Goal: Transaction & Acquisition: Purchase product/service

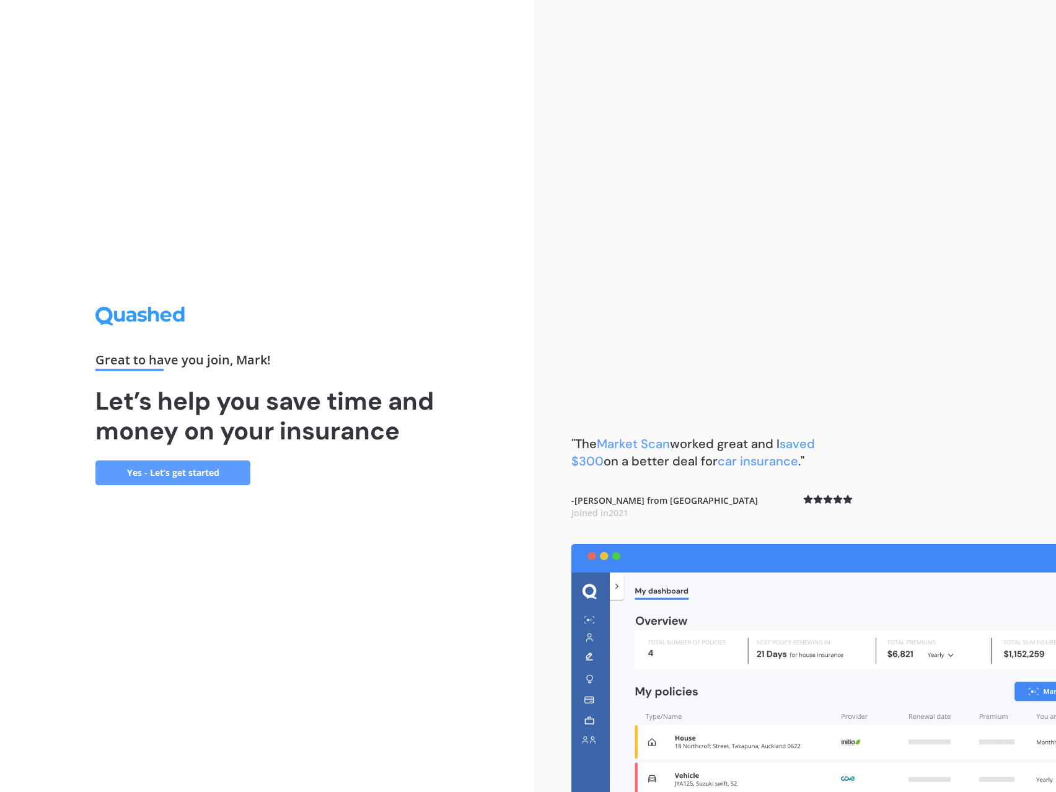
click at [184, 475] on link "Yes - Let’s get started" at bounding box center [172, 472] width 155 height 25
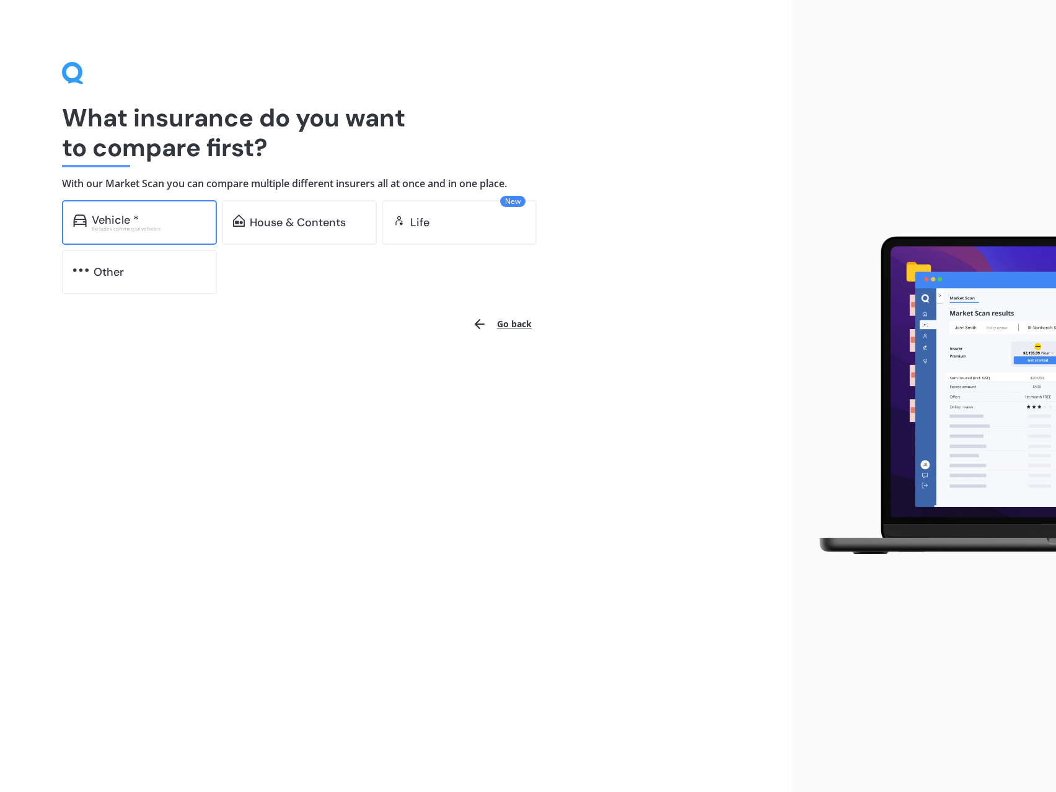
click at [155, 226] on div "Excludes commercial vehicles" at bounding box center [149, 228] width 114 height 5
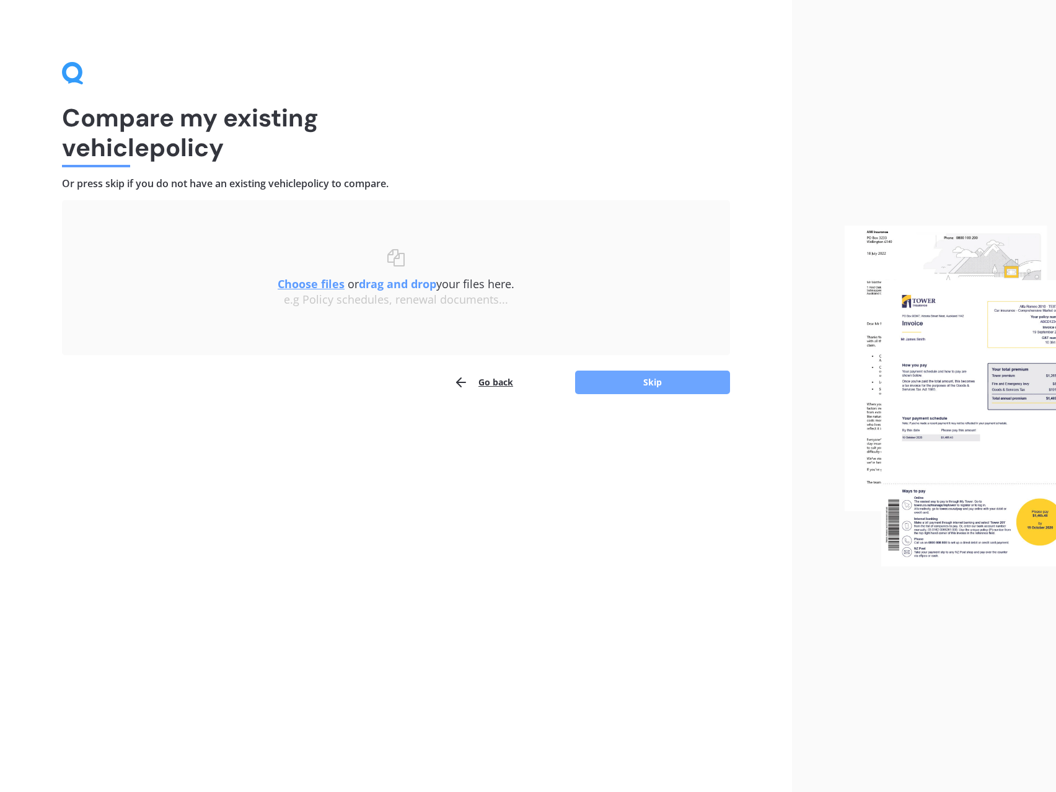
click at [648, 380] on button "Skip" at bounding box center [652, 382] width 155 height 24
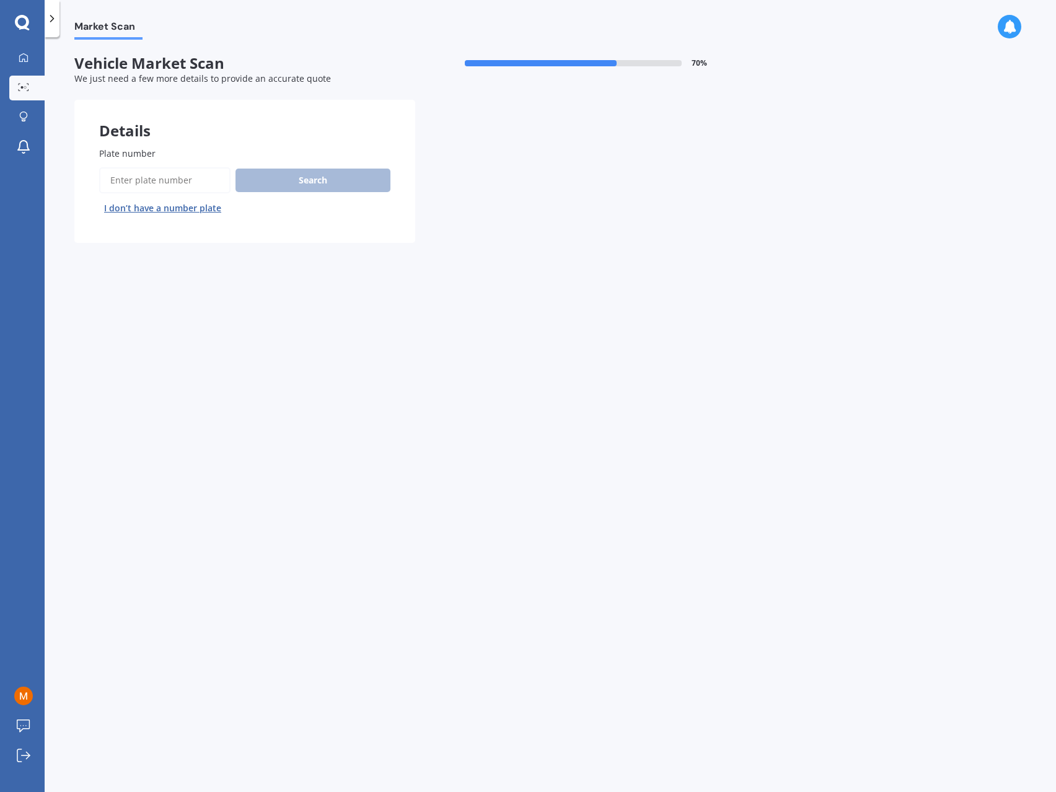
click at [142, 187] on input "Plate number" at bounding box center [164, 180] width 131 height 26
type input "JGE36"
click at [374, 174] on button "Search" at bounding box center [312, 181] width 155 height 24
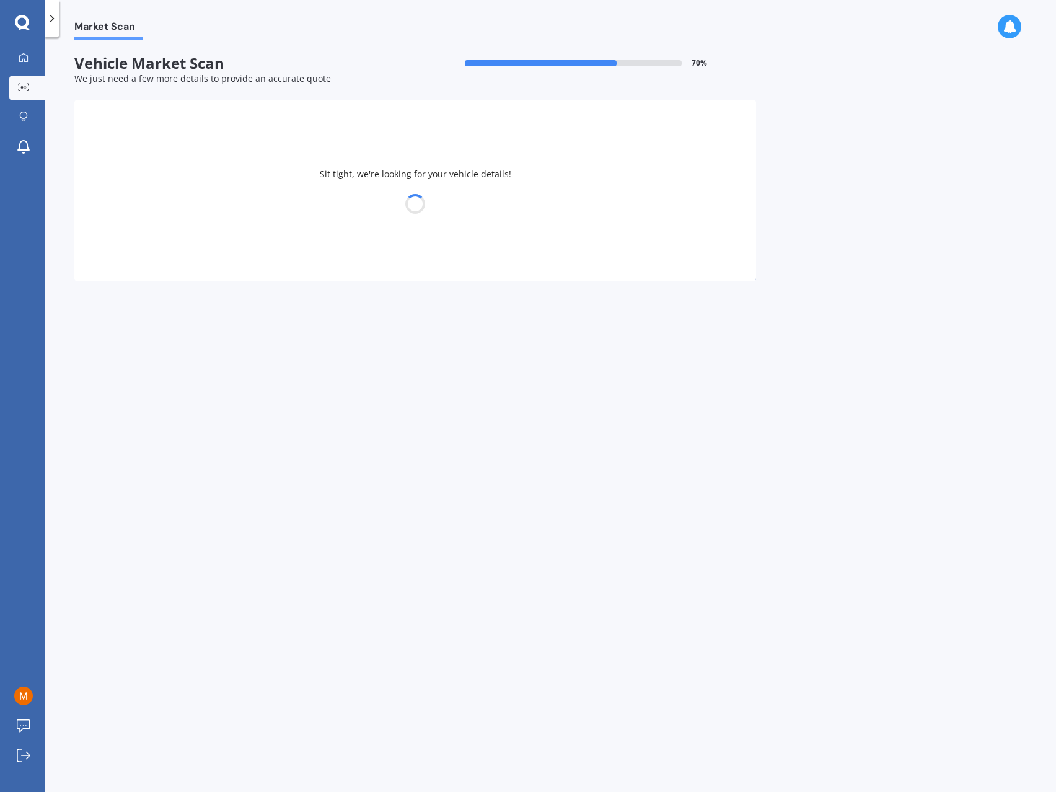
select select "BMW"
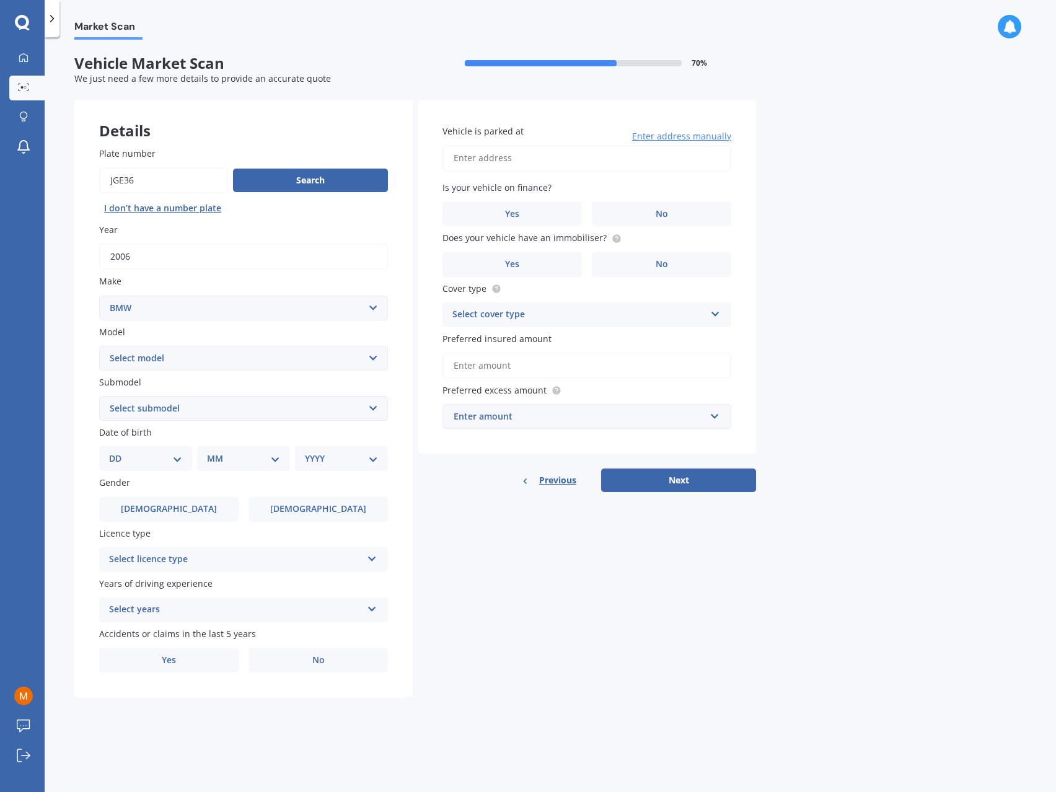
click at [169, 364] on select "Select model 116 116I 118 118D 120 130 218D 220I 225 250 316 318 320 320 i 323 …" at bounding box center [243, 358] width 289 height 25
select select "750"
click at [99, 346] on select "Select model 116 116I 118 118D 120 130 218D 220I 225 250 316 318 320 320 i 323 …" at bounding box center [243, 358] width 289 height 25
click at [170, 414] on select "Select submodel (All other) i Li" at bounding box center [243, 408] width 289 height 25
select select "LI"
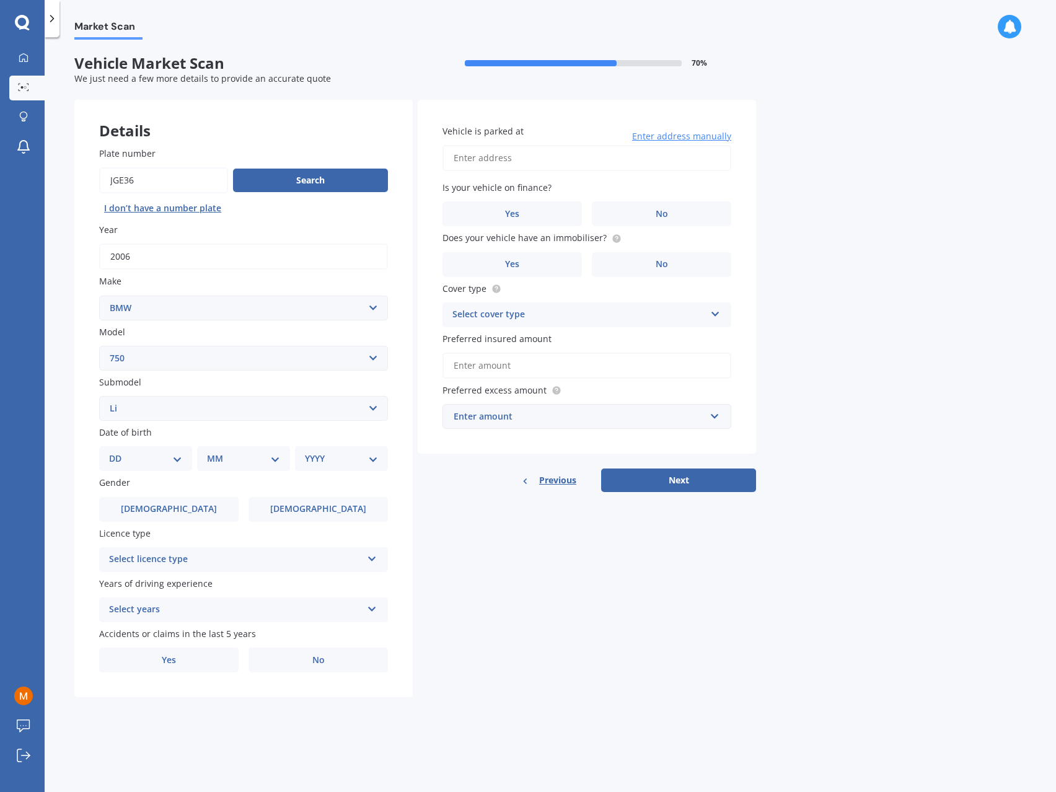
click at [99, 396] on select "Select submodel (All other) i Li" at bounding box center [243, 408] width 289 height 25
click at [138, 460] on select "DD 01 02 03 04 05 06 07 08 09 10 11 12 13 14 15 16 17 18 19 20 21 22 23 24 25 2…" at bounding box center [145, 459] width 73 height 14
select select "20"
click at [119, 452] on select "DD 01 02 03 04 05 06 07 08 09 10 11 12 13 14 15 16 17 18 19 20 21 22 23 24 25 2…" at bounding box center [145, 459] width 73 height 14
click at [245, 460] on select "MM 01 02 03 04 05 06 07 08 09 10 11 12" at bounding box center [246, 459] width 68 height 14
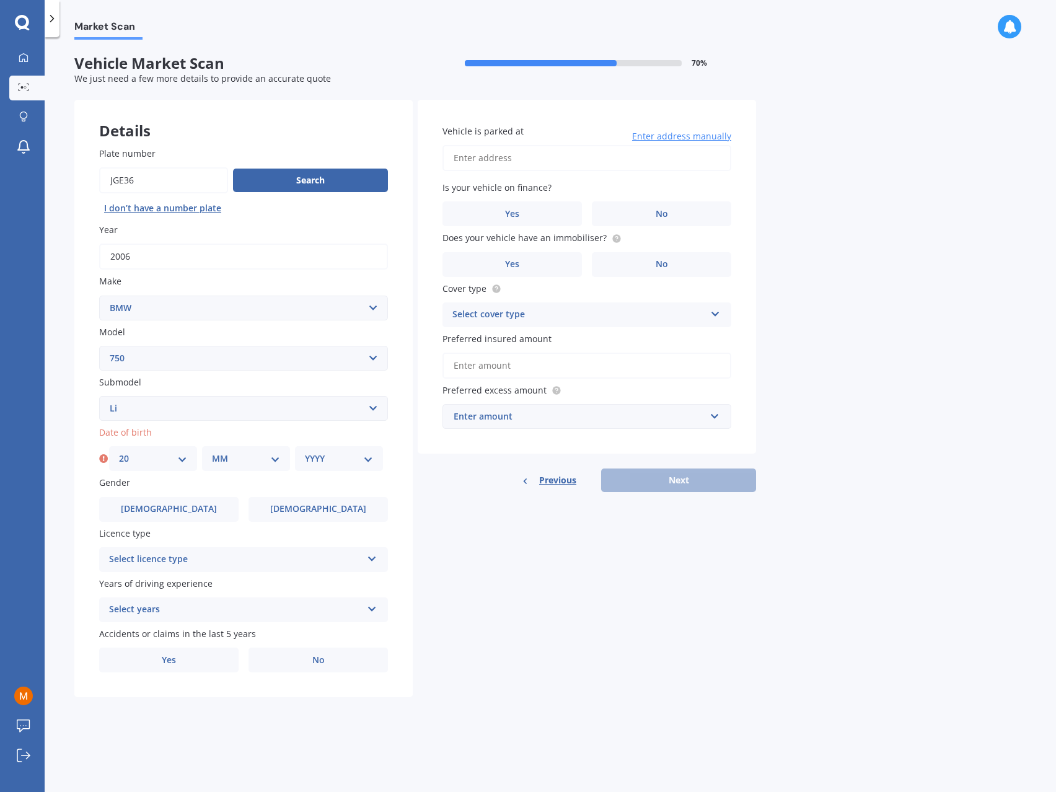
select select "06"
click at [212, 452] on select "MM 01 02 03 04 05 06 07 08 09 10 11 12" at bounding box center [246, 459] width 68 height 14
click at [326, 464] on select "YYYY 2025 2024 2023 2022 2021 2020 2019 2018 2017 2016 2015 2014 2013 2012 2011…" at bounding box center [339, 459] width 68 height 14
select select "1962"
click at [305, 452] on select "YYYY 2025 2024 2023 2022 2021 2020 2019 2018 2017 2016 2015 2014 2013 2012 2011…" at bounding box center [339, 459] width 68 height 14
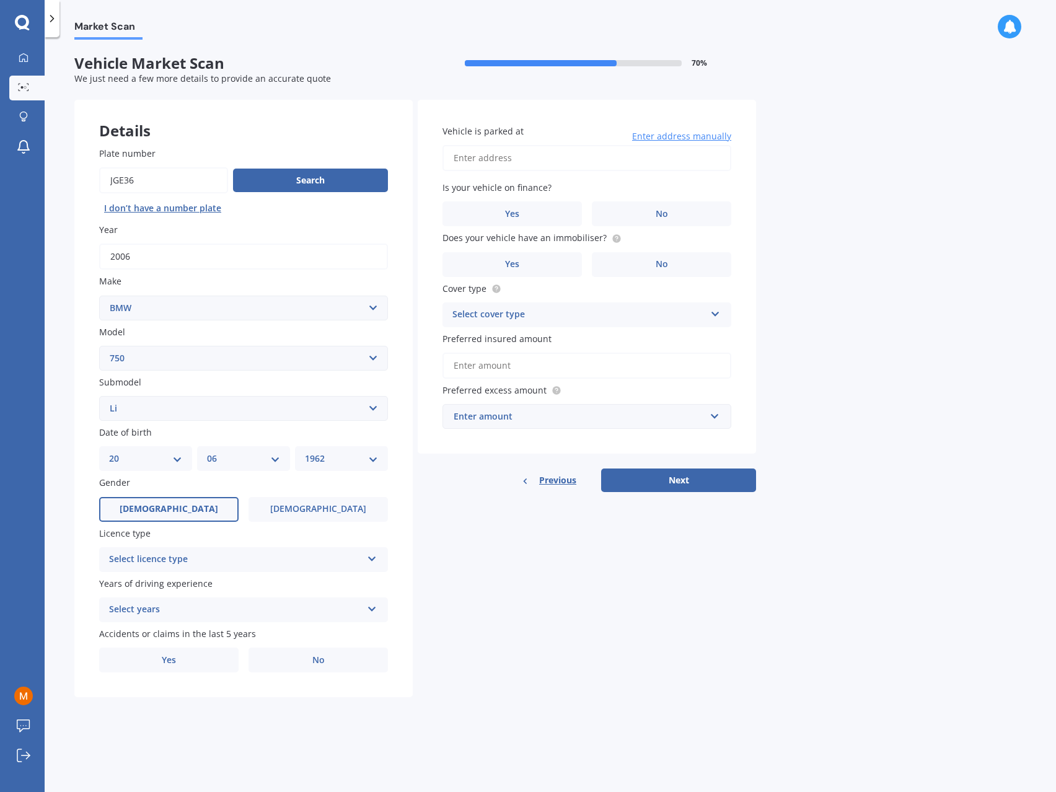
click at [180, 513] on label "Male" at bounding box center [168, 509] width 139 height 25
click at [0, 0] on input "Male" at bounding box center [0, 0] width 0 height 0
click at [195, 563] on div "Select licence type" at bounding box center [235, 559] width 253 height 15
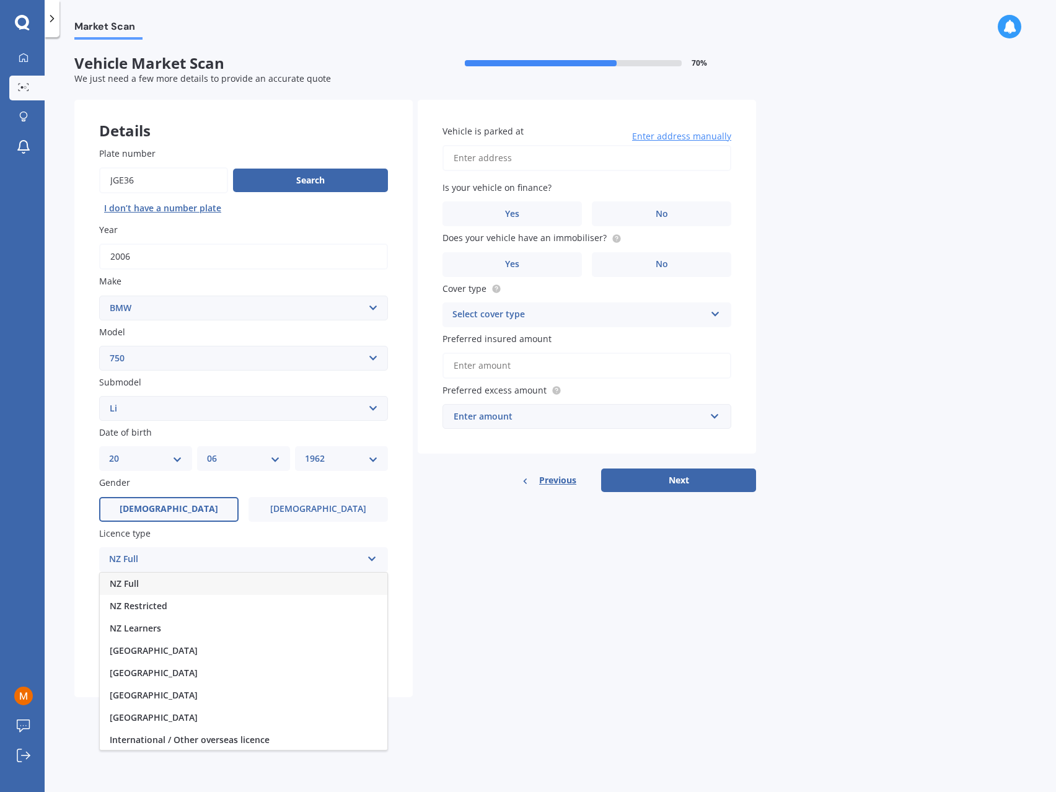
click at [189, 584] on div "NZ Full" at bounding box center [243, 583] width 287 height 22
click at [154, 612] on div "Select years" at bounding box center [235, 609] width 253 height 15
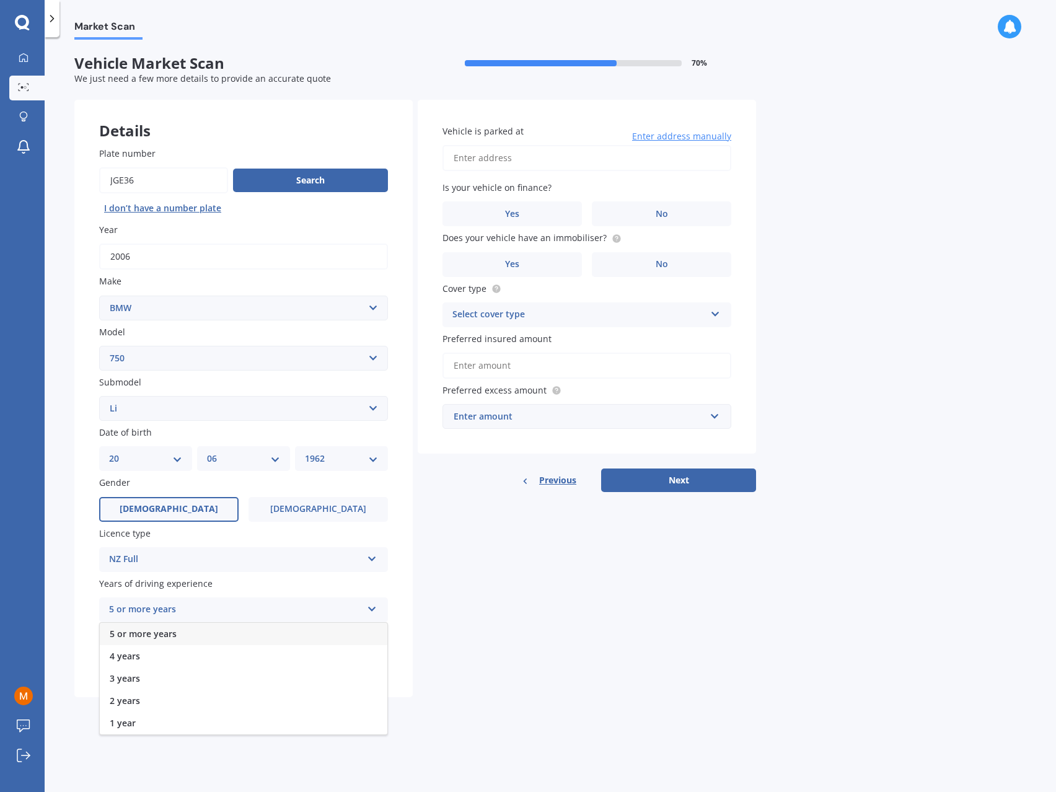
click at [155, 629] on span "5 or more years" at bounding box center [143, 634] width 67 height 12
click at [271, 658] on label "No" at bounding box center [317, 659] width 139 height 25
click at [0, 0] on input "No" at bounding box center [0, 0] width 0 height 0
click at [543, 164] on input "Vehicle is parked at" at bounding box center [586, 158] width 289 height 26
type input "12 Mayfair Crescent, Mairangi BayAuckland 0630"
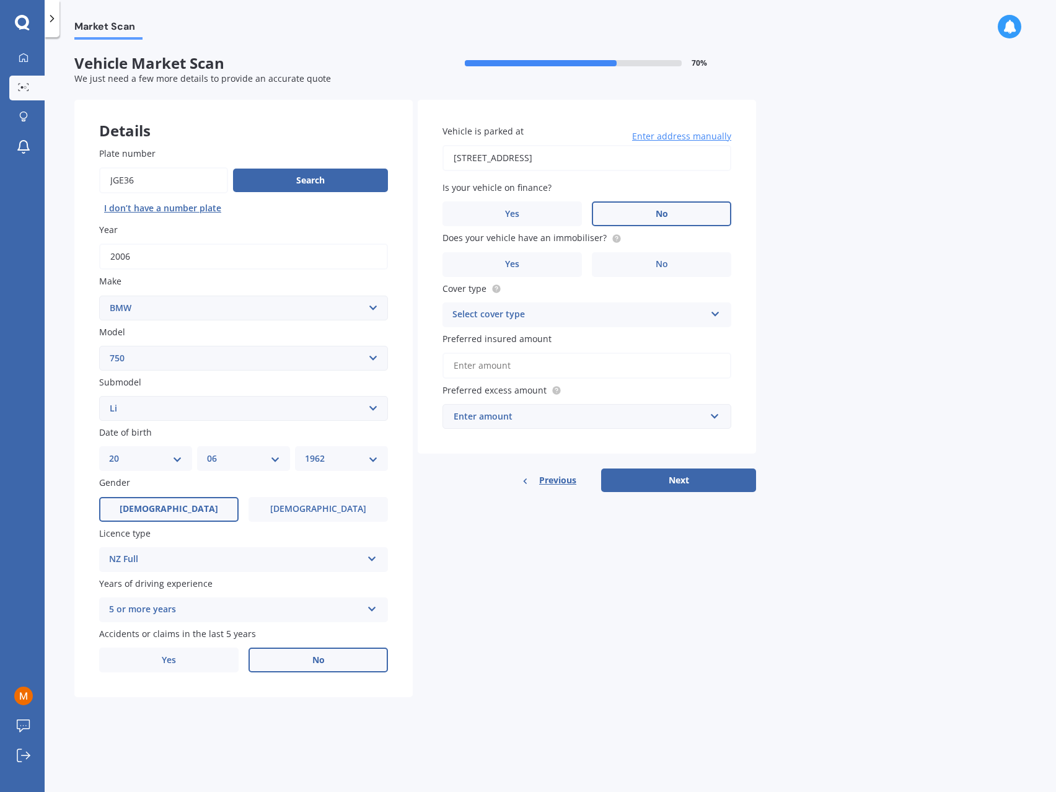
click at [660, 222] on label "No" at bounding box center [661, 213] width 139 height 25
click at [0, 0] on input "No" at bounding box center [0, 0] width 0 height 0
click at [494, 266] on label "Yes" at bounding box center [511, 264] width 139 height 25
click at [0, 0] on input "Yes" at bounding box center [0, 0] width 0 height 0
click at [546, 317] on div "Select cover type" at bounding box center [578, 314] width 253 height 15
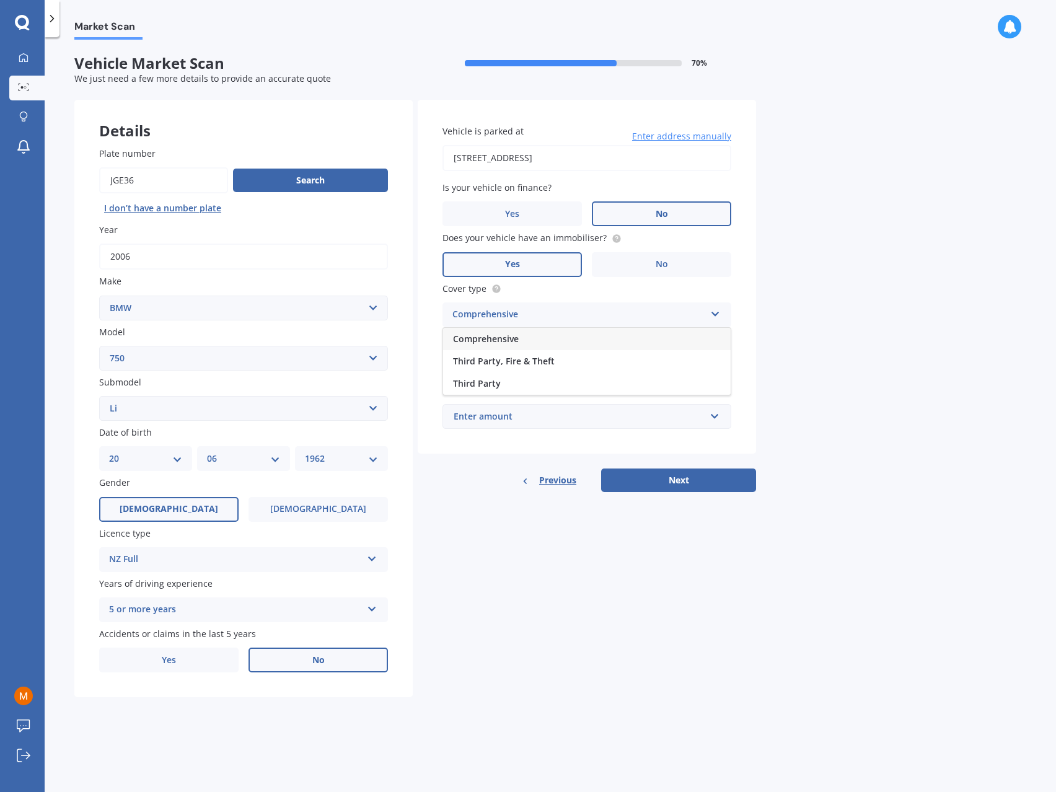
click at [539, 339] on div "Comprehensive" at bounding box center [586, 339] width 287 height 22
click at [538, 364] on input "Preferred insured amount" at bounding box center [586, 365] width 289 height 26
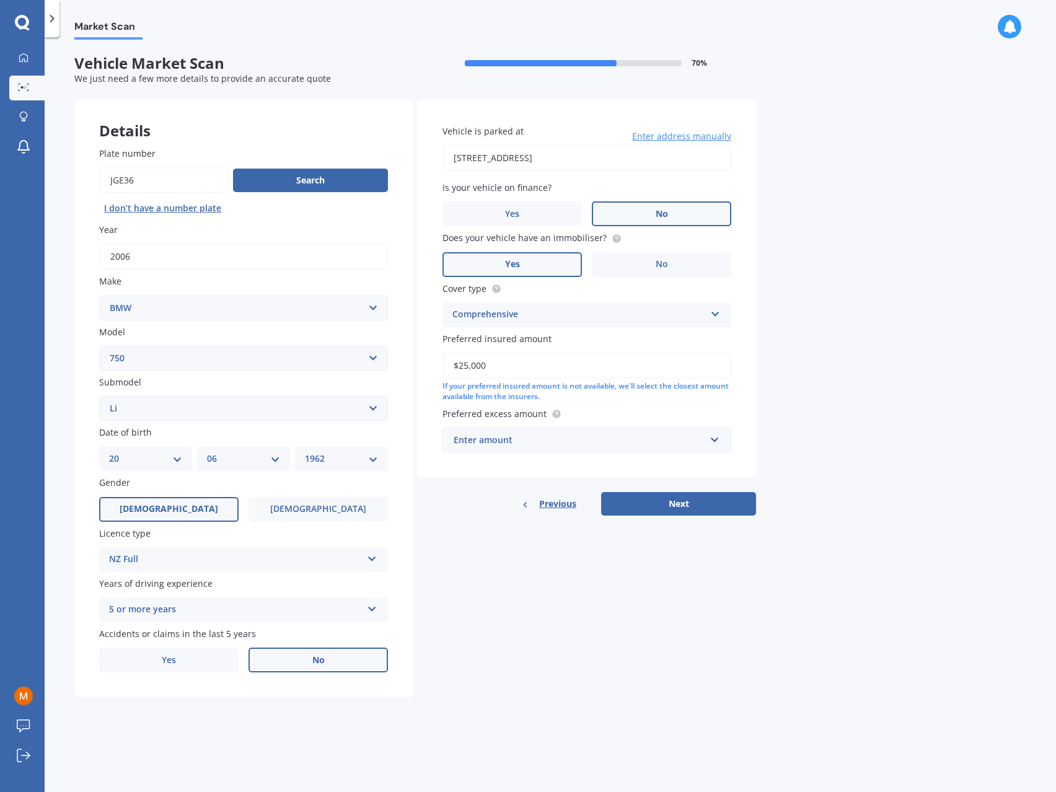
type input "$25,000"
click at [605, 396] on div "If your preferred insured amount is not available, we'll select the closest amo…" at bounding box center [586, 391] width 289 height 21
click at [549, 444] on div "Enter amount" at bounding box center [579, 440] width 252 height 14
click at [507, 502] on div "$500" at bounding box center [586, 508] width 287 height 23
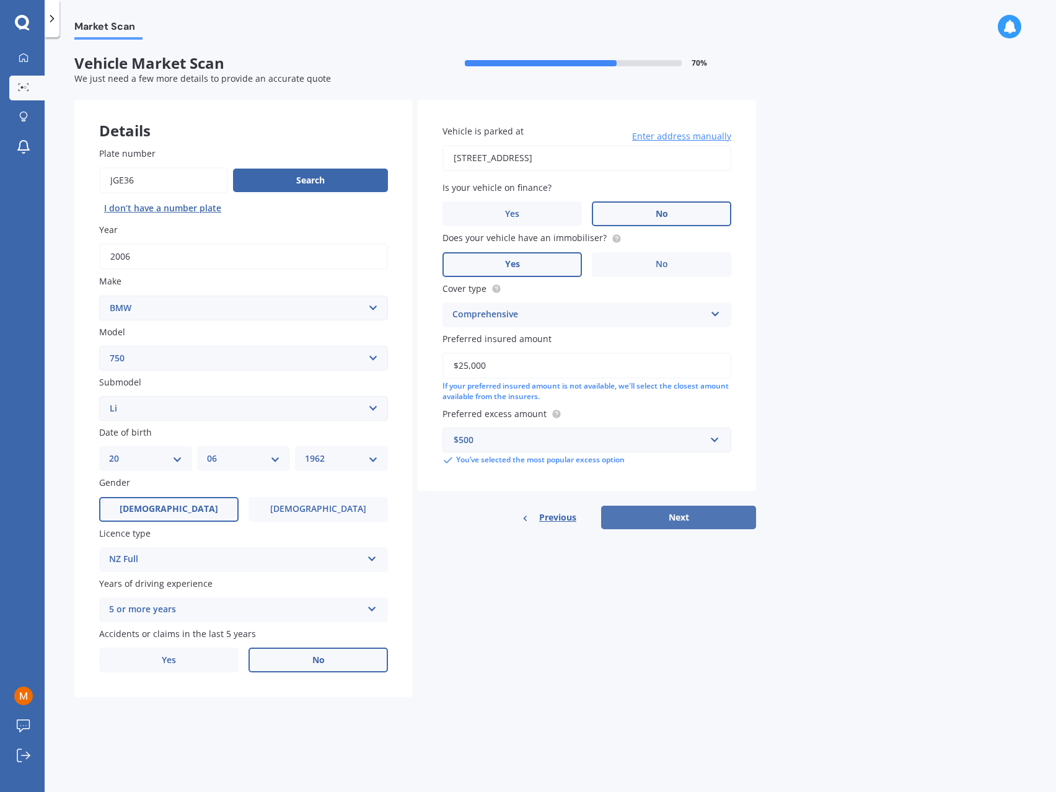
click at [675, 517] on button "Next" at bounding box center [678, 518] width 155 height 24
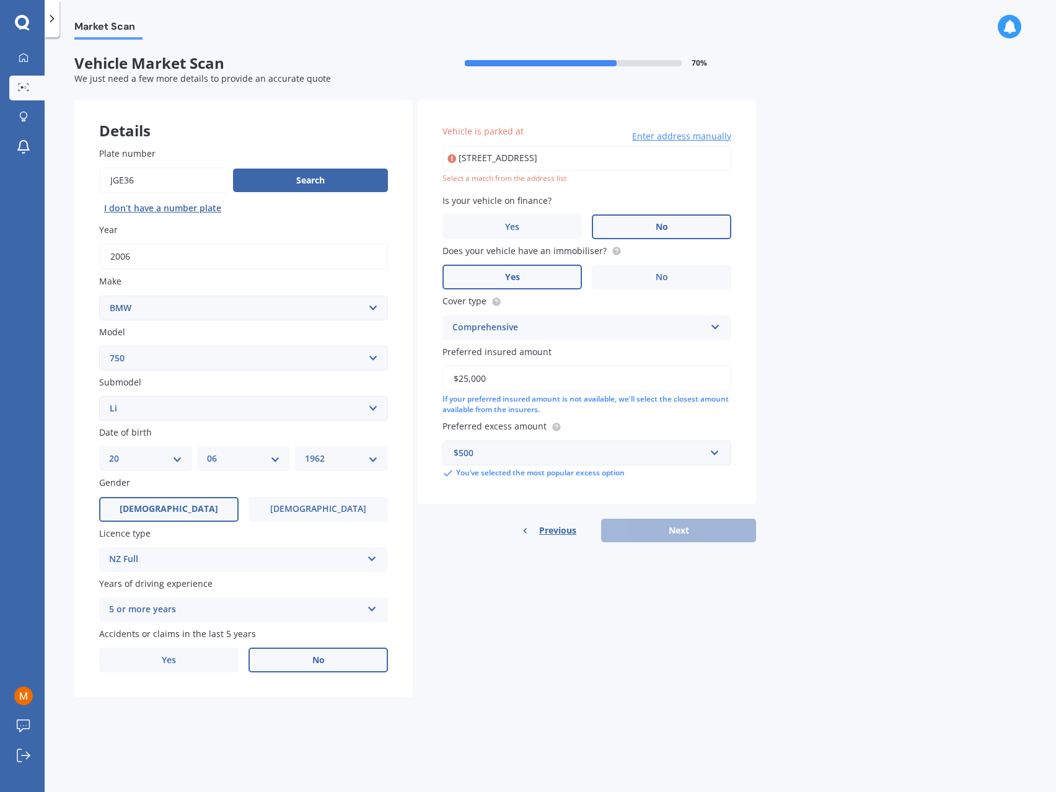
drag, startPoint x: 676, startPoint y: 157, endPoint x: 539, endPoint y: 162, distance: 137.6
click at [539, 162] on input "12 Mayfair Crescent, Mairangi BayAuckland 0630" at bounding box center [586, 158] width 289 height 26
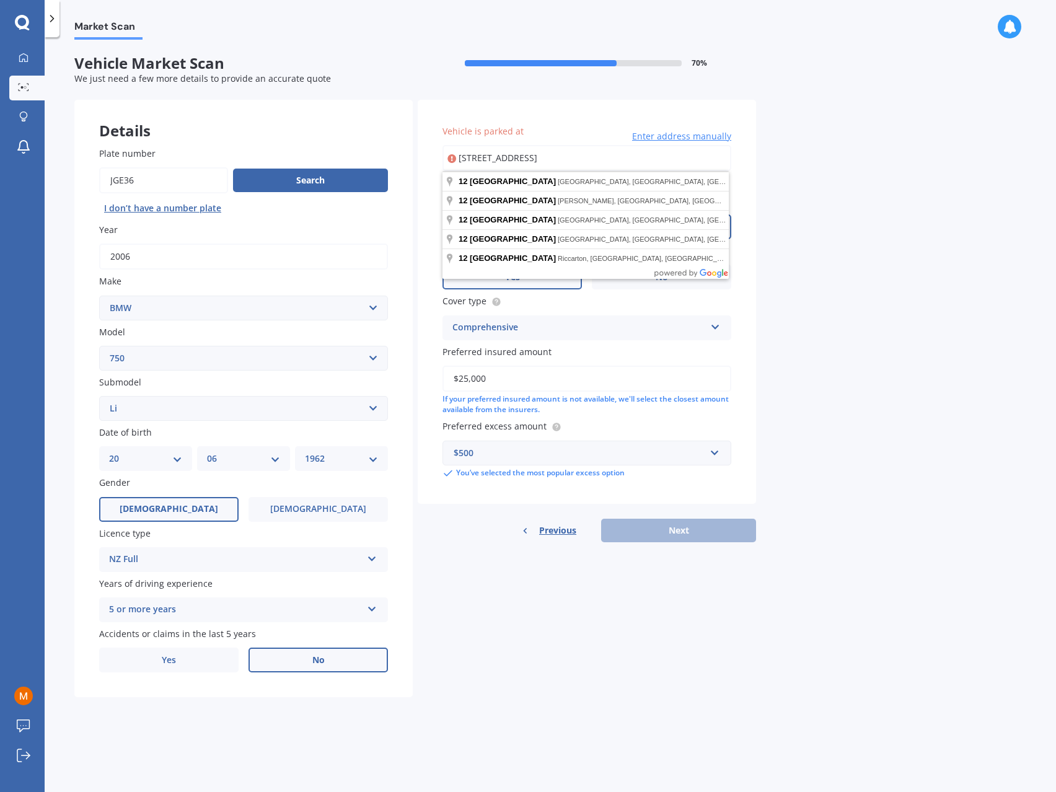
click at [928, 186] on div "Market Scan Vehicle Market Scan 70 % We just need a few more details to provide…" at bounding box center [550, 417] width 1011 height 755
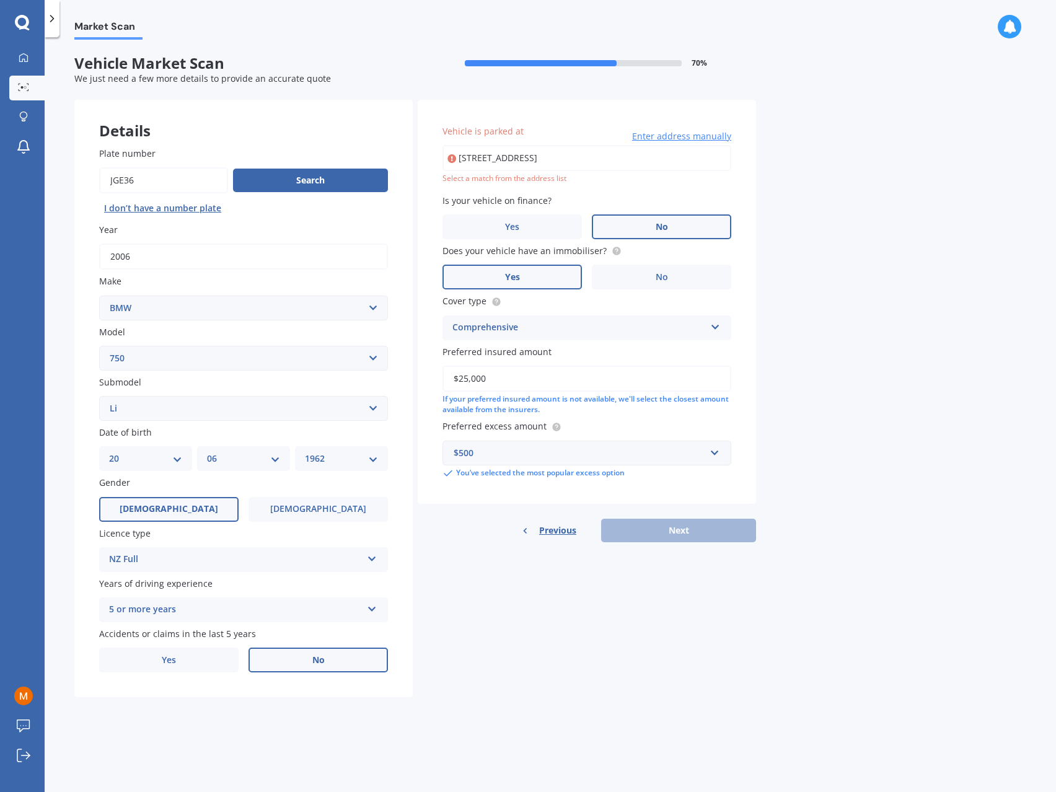
click at [626, 161] on input "12 Mayfair Crescent" at bounding box center [586, 158] width 289 height 26
type input "12 Mayfair Crescent, Mairangi Bay, Auckland 0630"
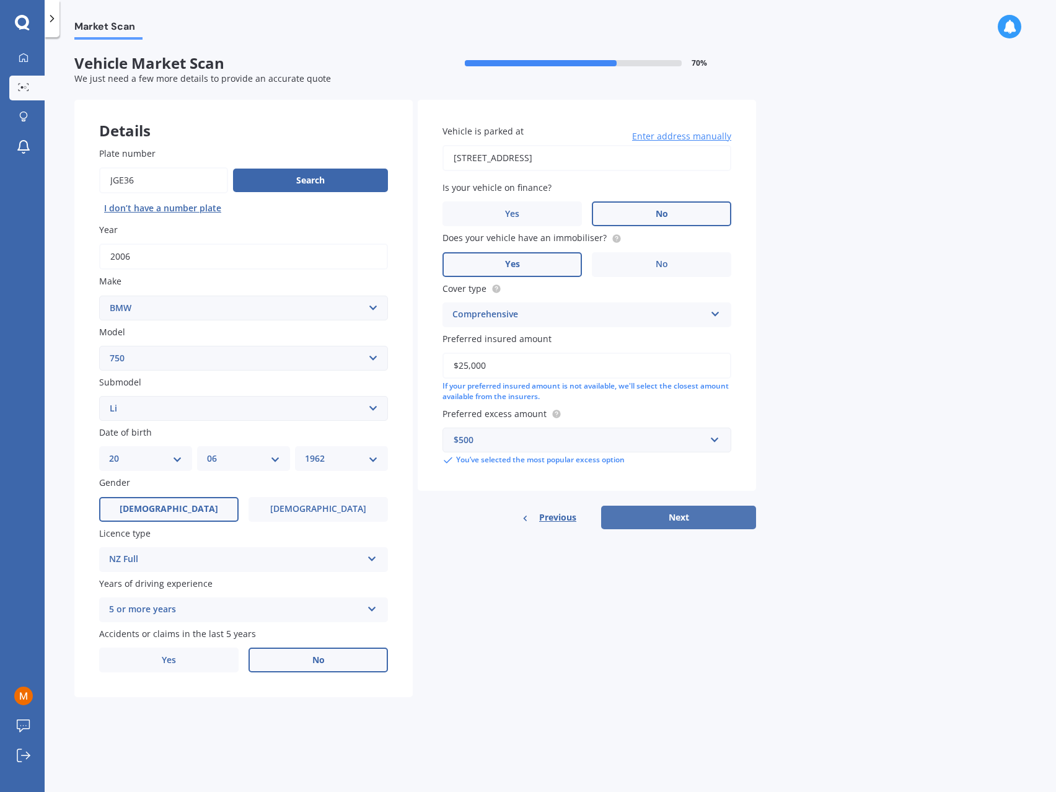
click at [688, 519] on button "Next" at bounding box center [678, 518] width 155 height 24
select select "20"
select select "06"
select select "1962"
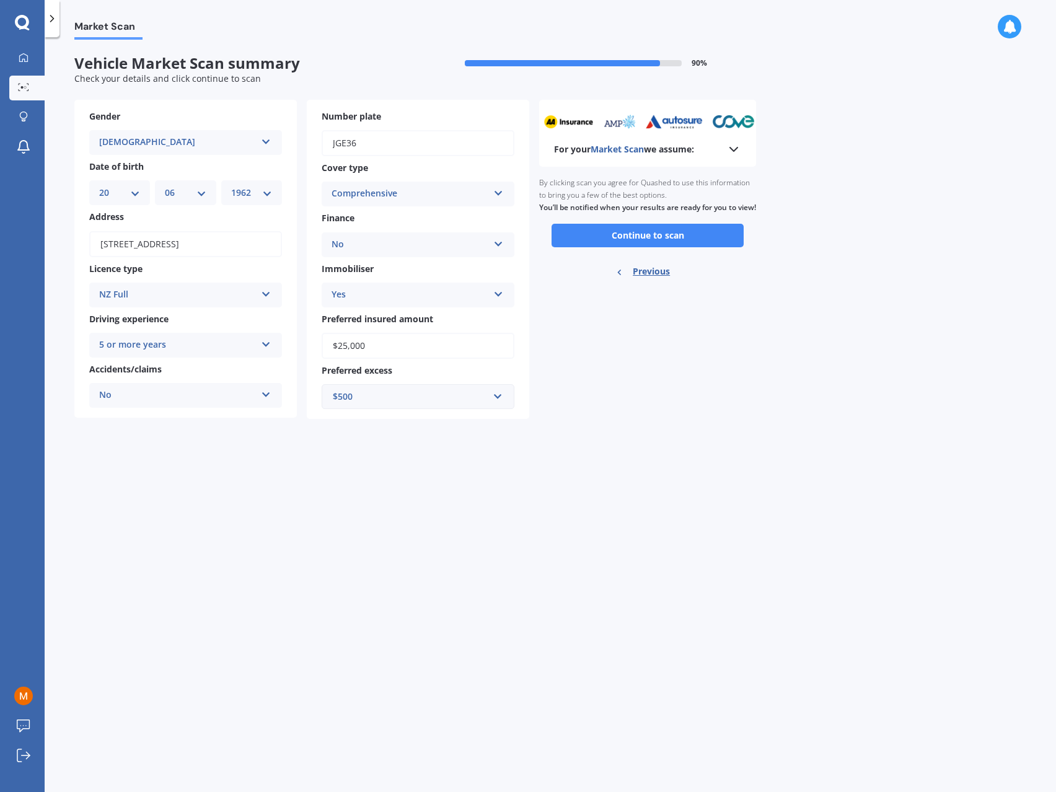
click at [735, 151] on polyline at bounding box center [733, 149] width 7 height 4
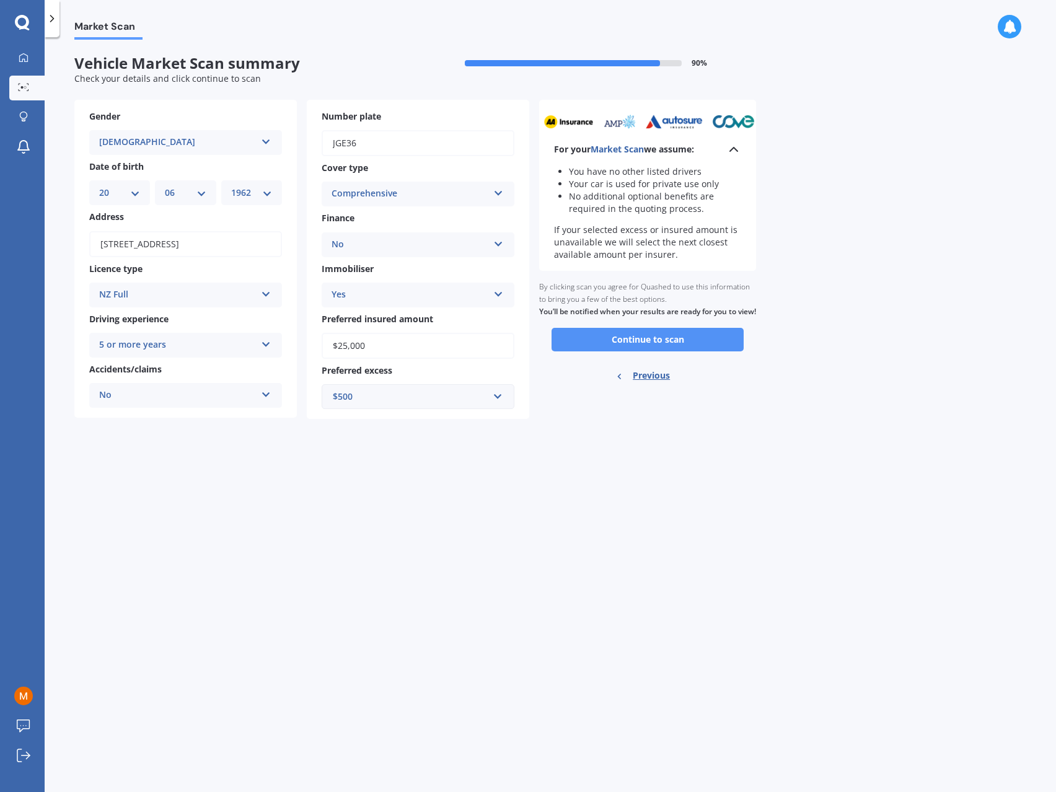
click at [648, 351] on button "Continue to scan" at bounding box center [647, 340] width 192 height 24
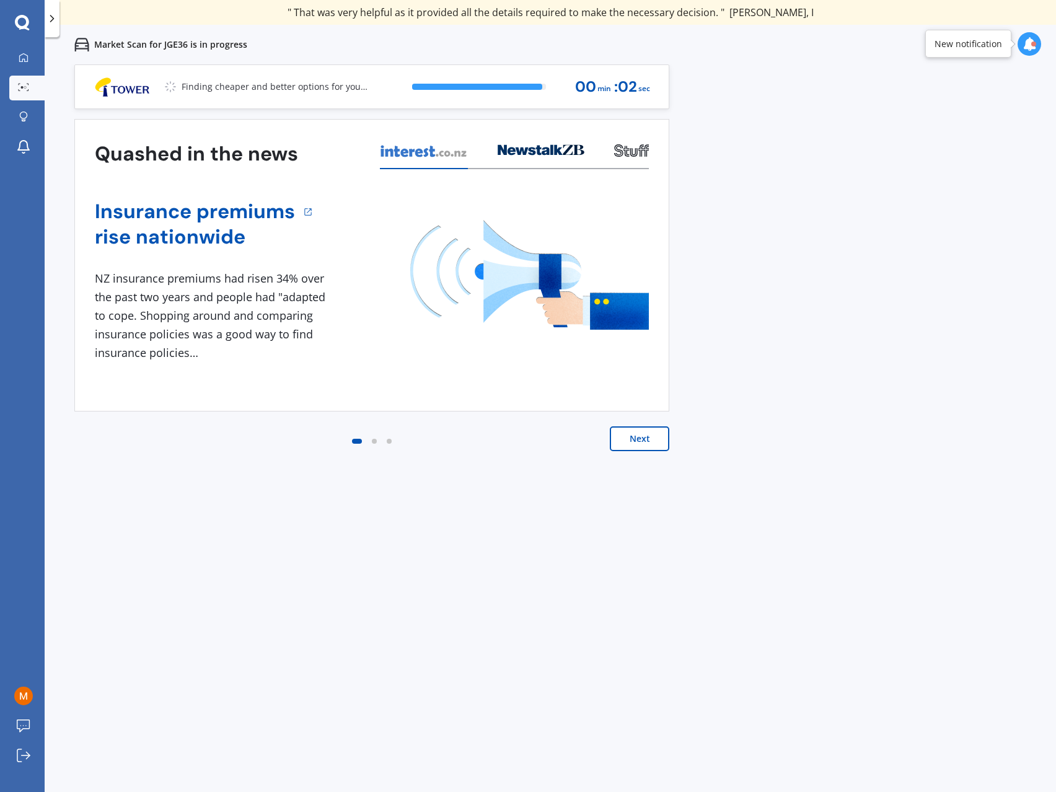
click at [632, 434] on button "Next" at bounding box center [639, 438] width 59 height 25
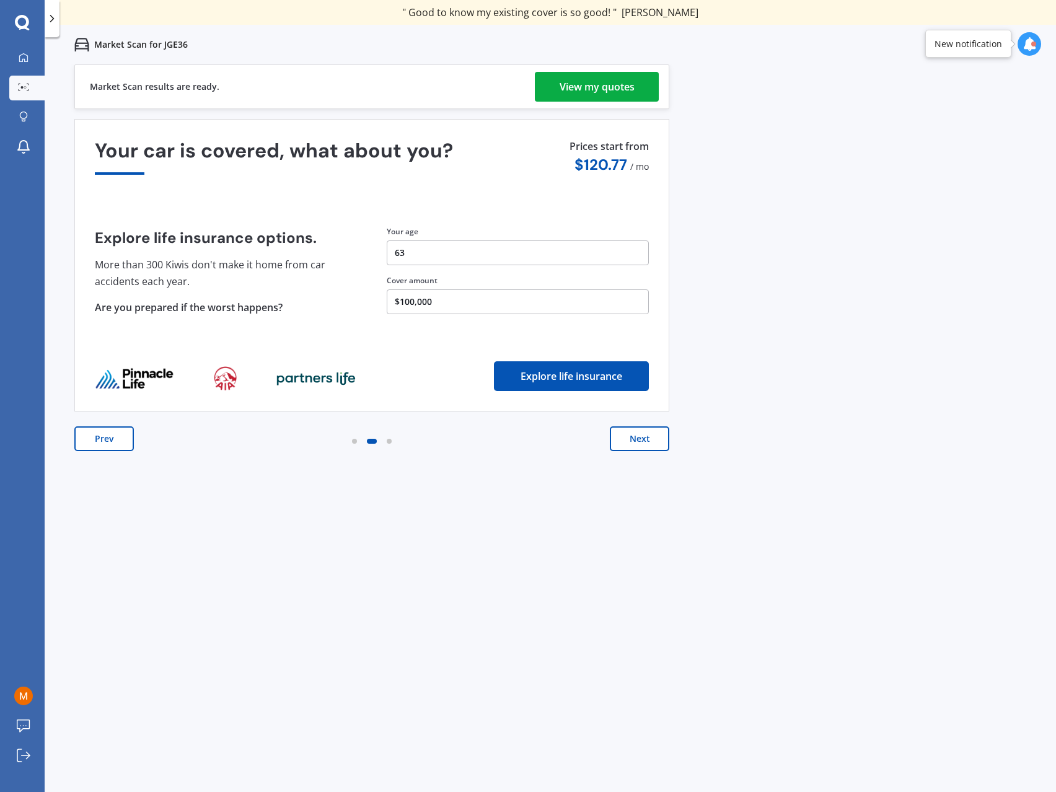
click at [597, 87] on div "View my quotes" at bounding box center [596, 87] width 75 height 30
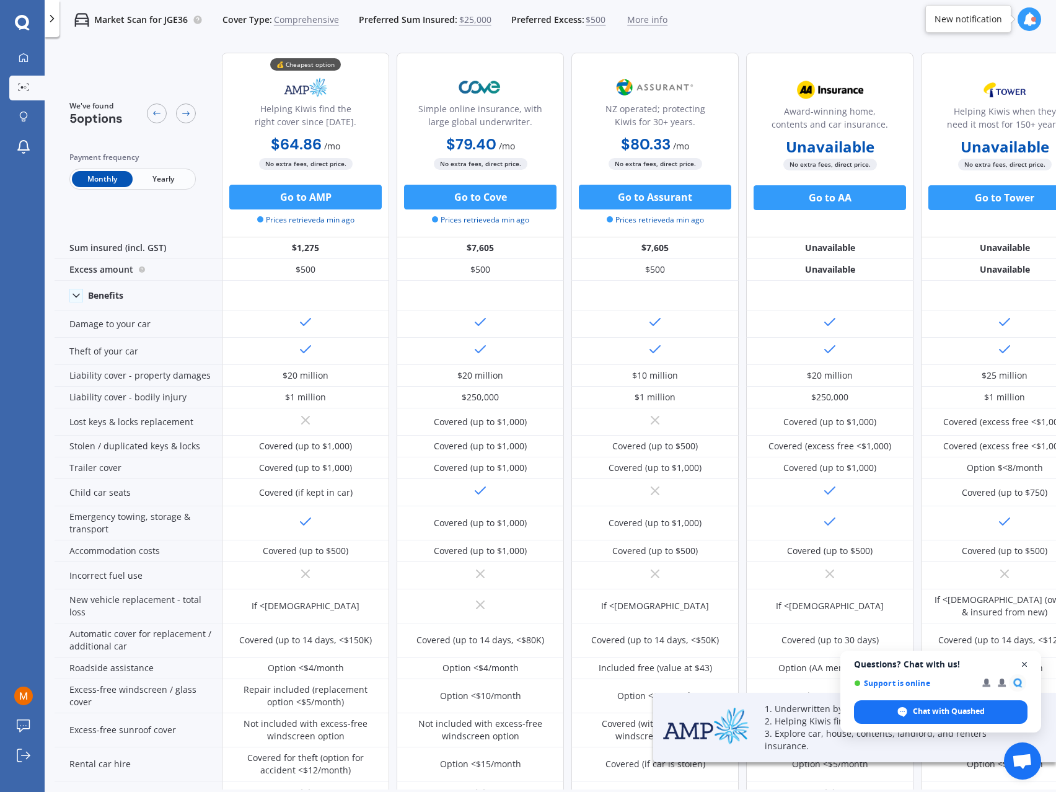
click at [1025, 662] on span "Open chat" at bounding box center [1024, 664] width 15 height 15
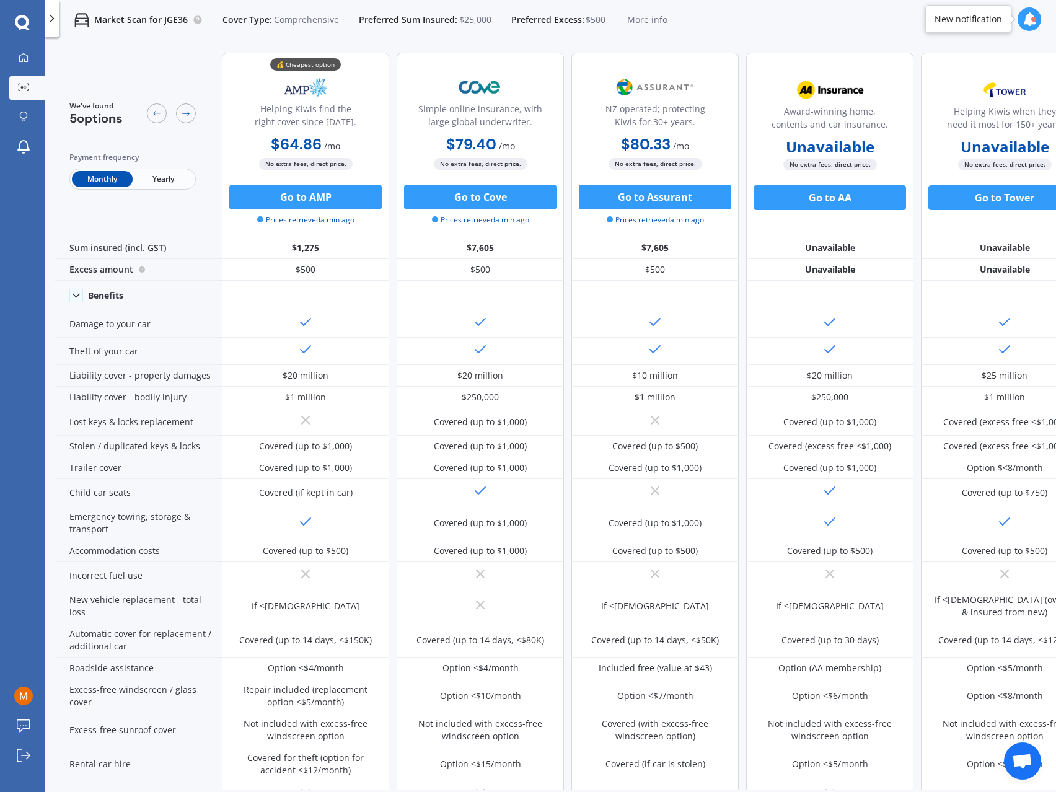
scroll to position [0, 38]
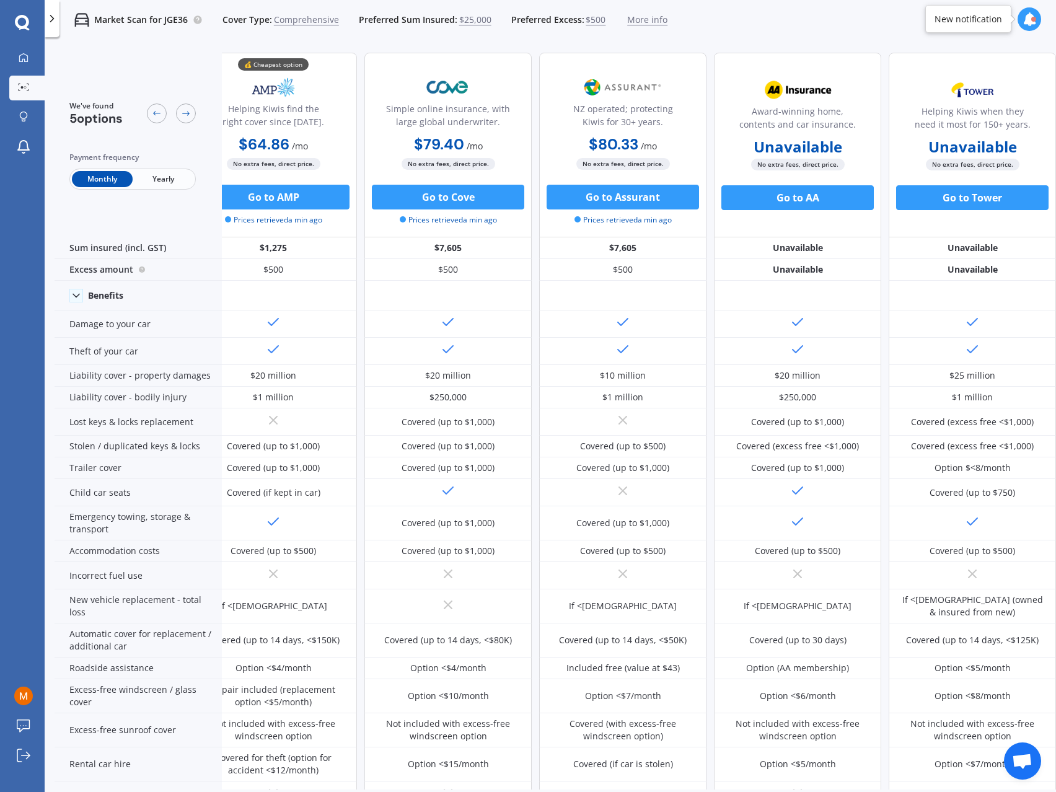
click at [793, 28] on div "Market Scan for JGE36 Cover Type: Comprehensive Preferred Sum Insured: $25,000 …" at bounding box center [550, 20] width 1011 height 40
